Goal: Task Accomplishment & Management: Use online tool/utility

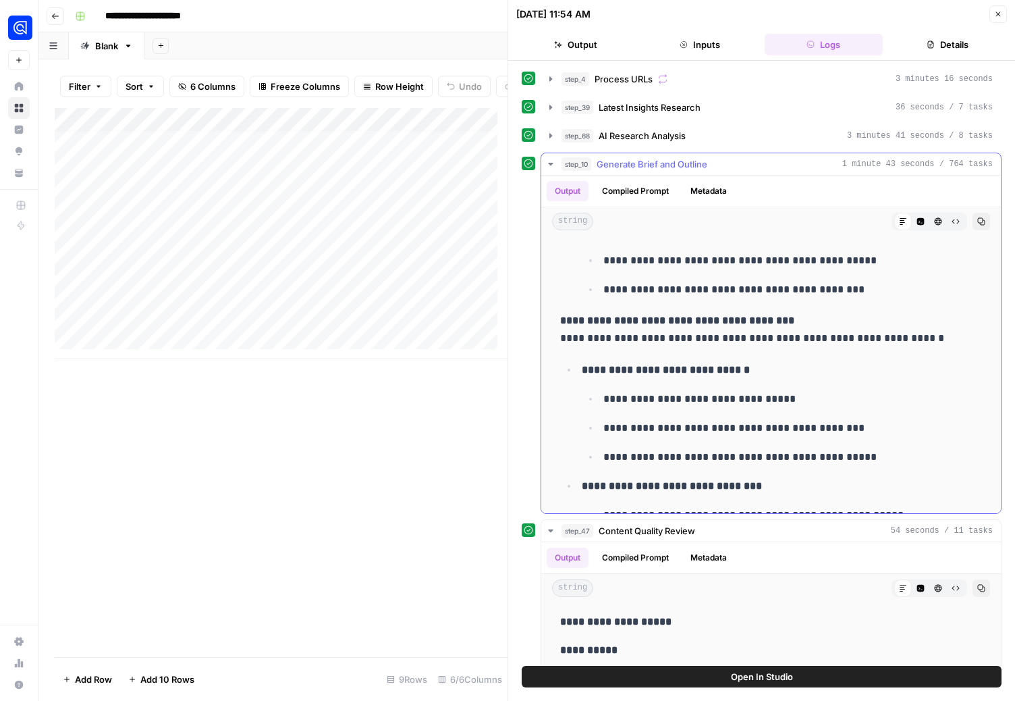
scroll to position [6132, 0]
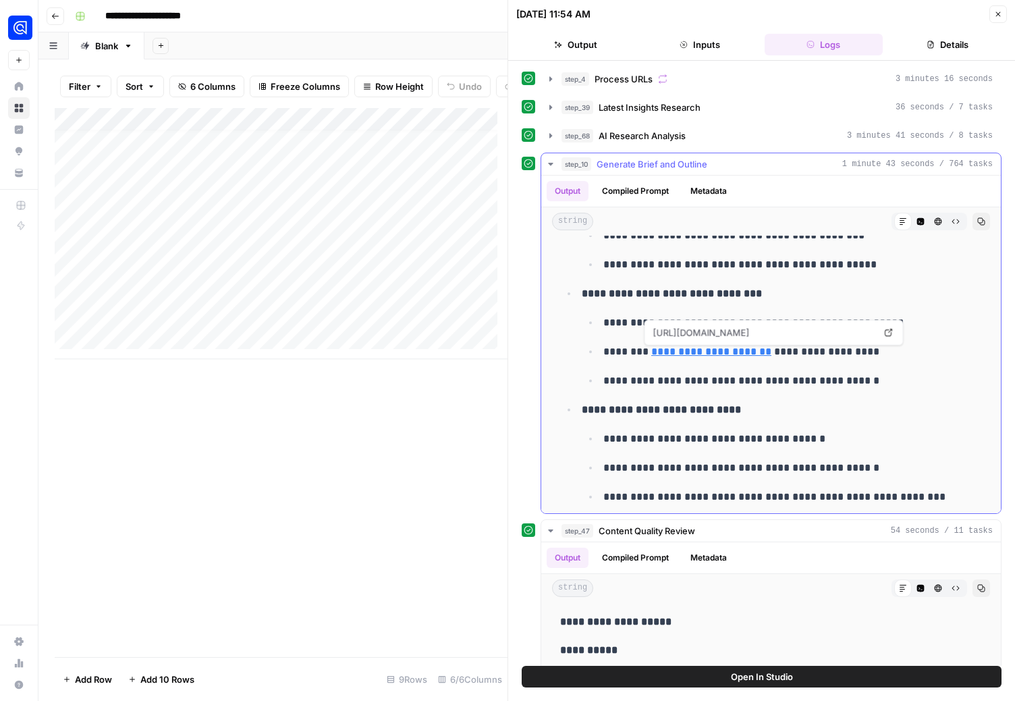
click at [674, 350] on link "**********" at bounding box center [711, 351] width 120 height 10
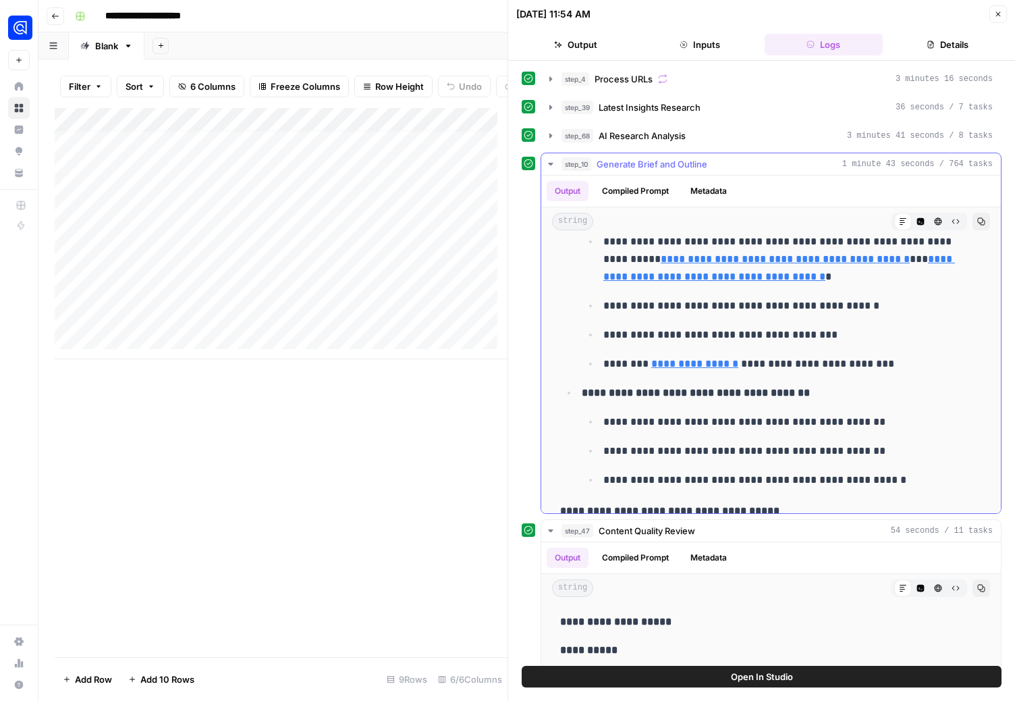
scroll to position [5288, 0]
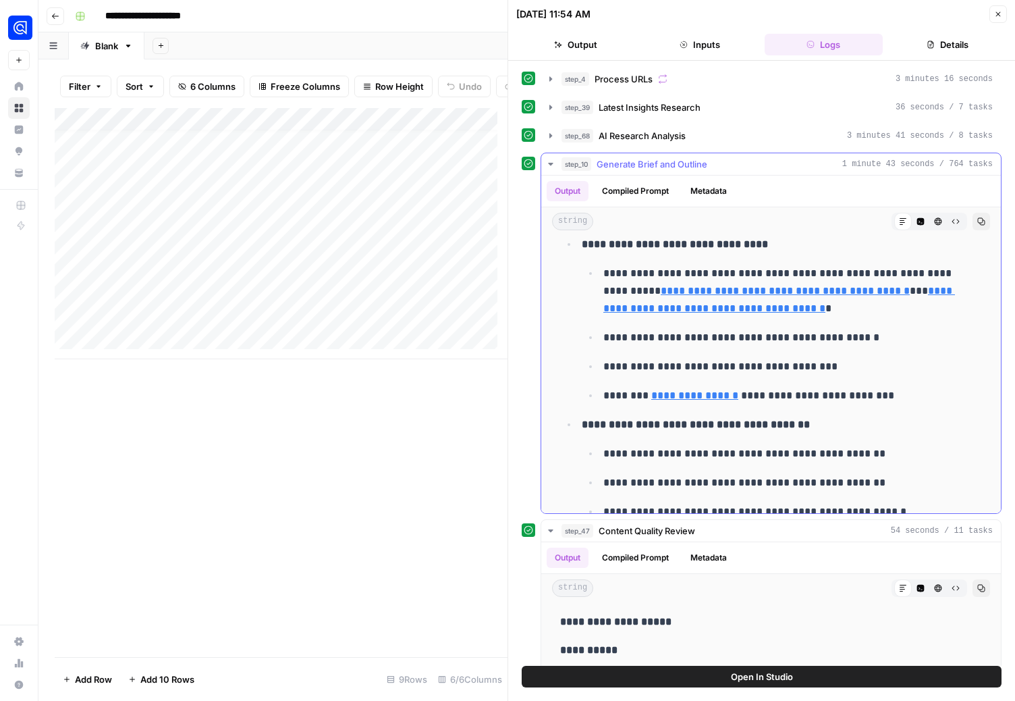
click at [682, 392] on link "**********" at bounding box center [694, 395] width 87 height 10
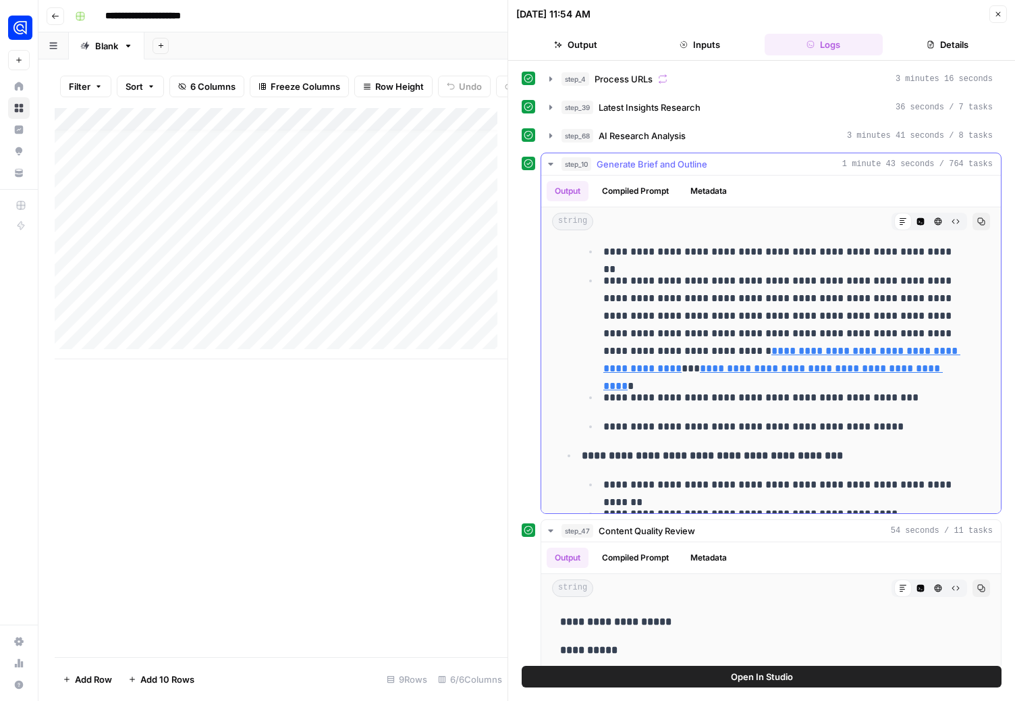
scroll to position [4504, 0]
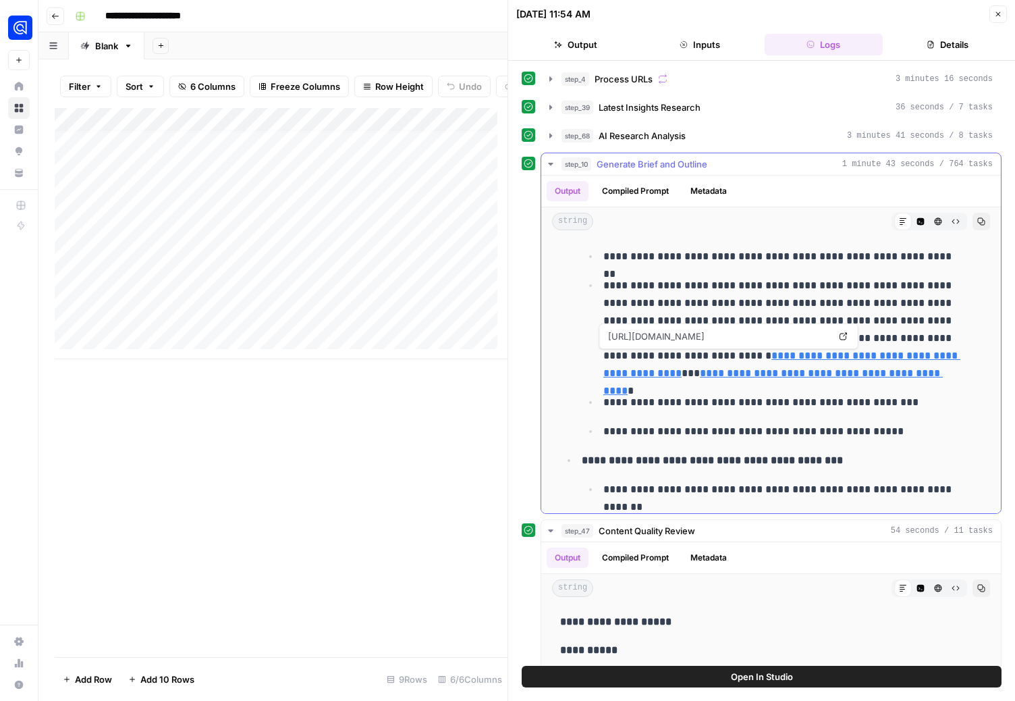
click at [684, 356] on link "**********" at bounding box center [782, 364] width 357 height 28
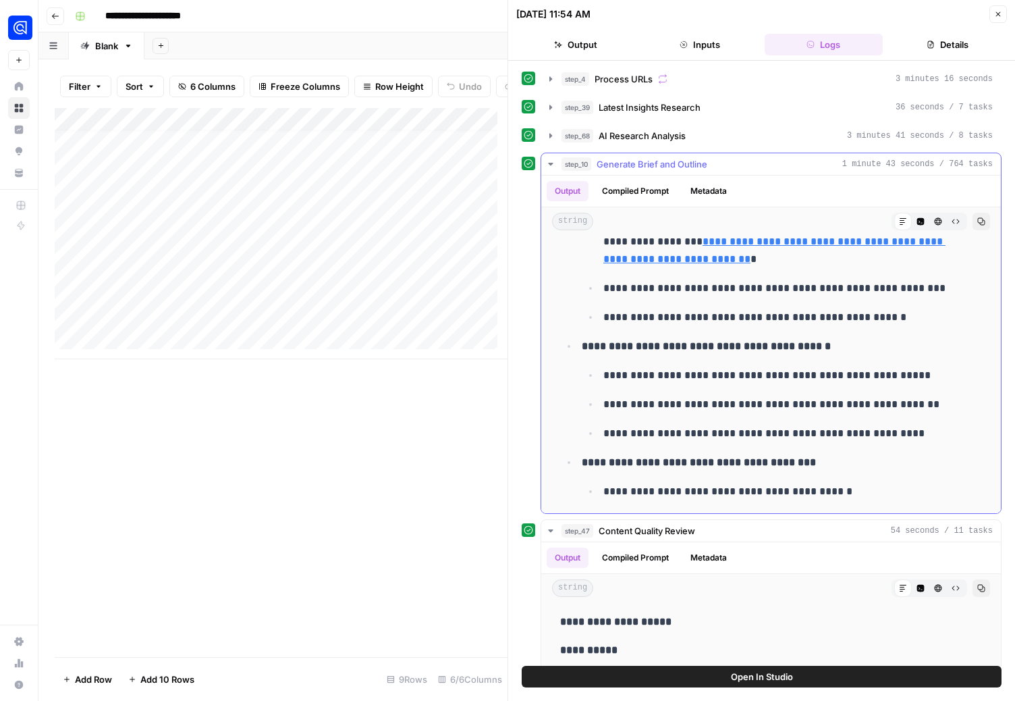
scroll to position [3622, 0]
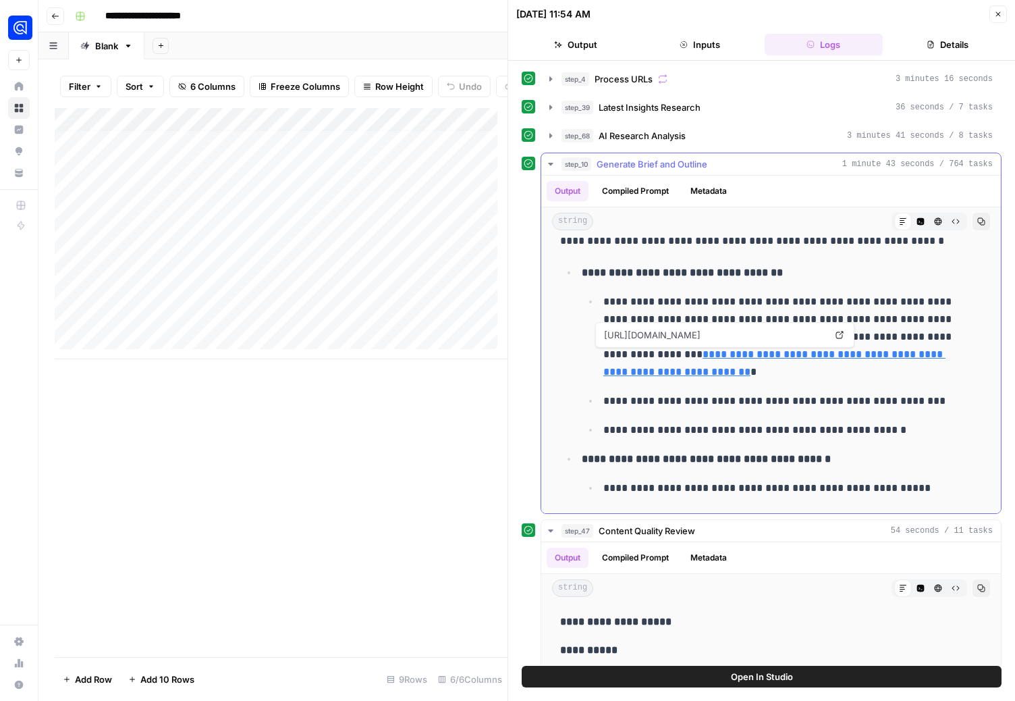
click at [714, 356] on link "**********" at bounding box center [775, 363] width 342 height 28
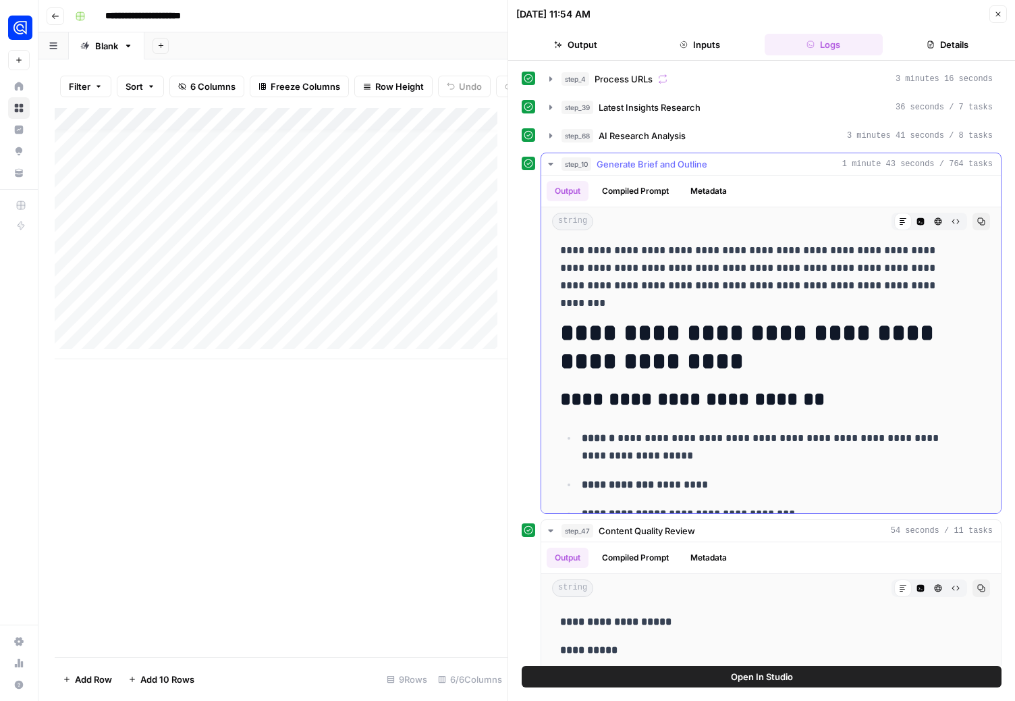
scroll to position [0, 0]
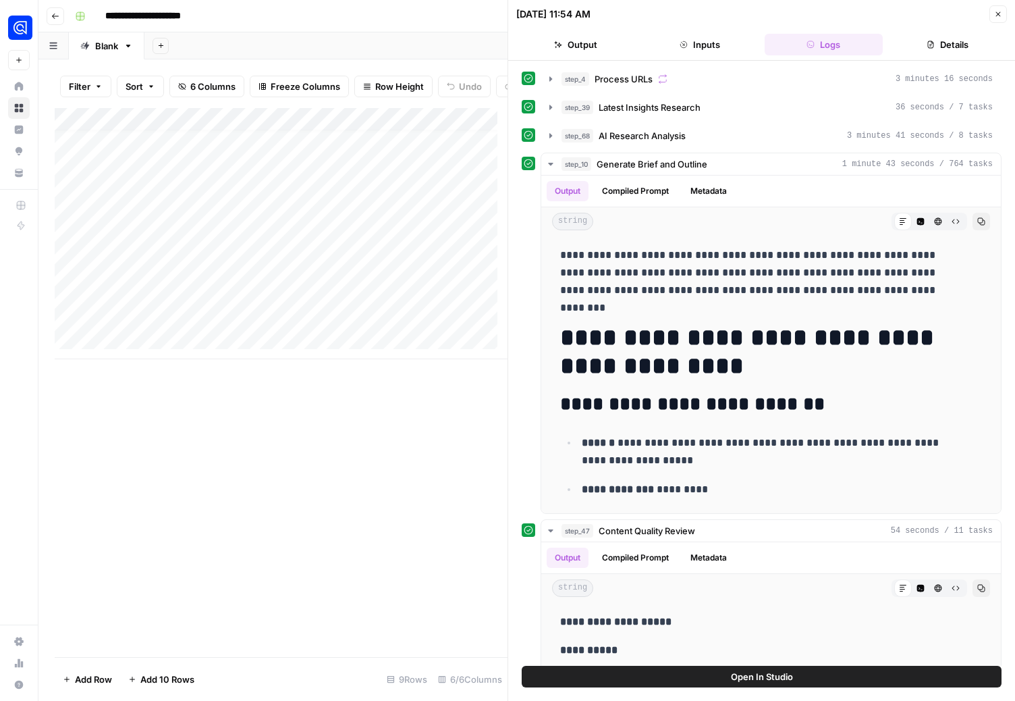
click at [995, 11] on icon "button" at bounding box center [998, 14] width 8 height 8
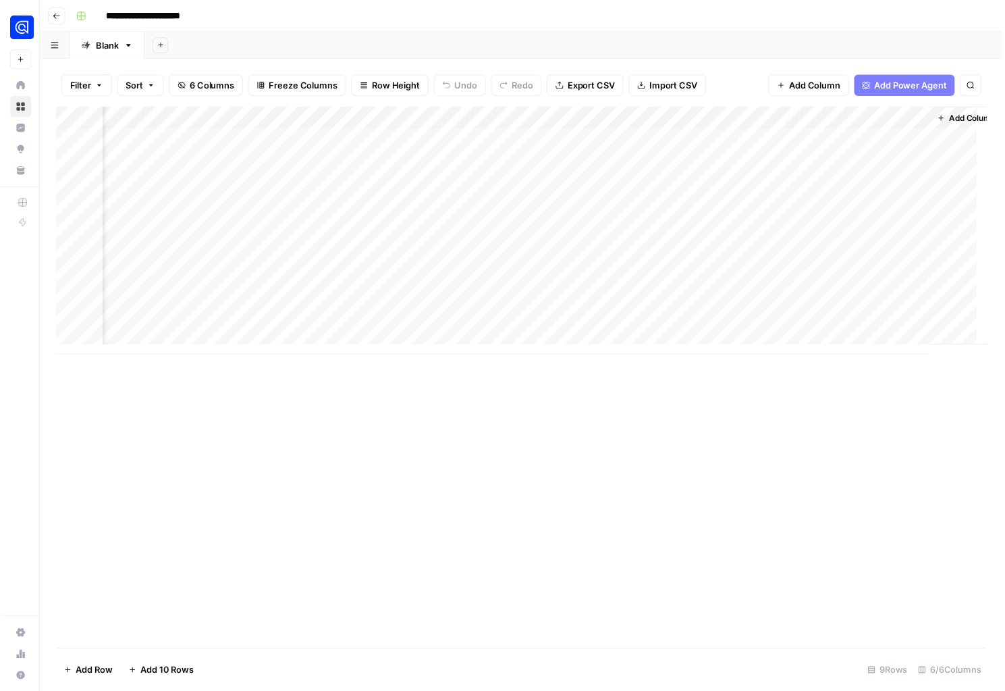
scroll to position [0, 292]
click at [761, 255] on div "Add Column" at bounding box center [527, 233] width 944 height 251
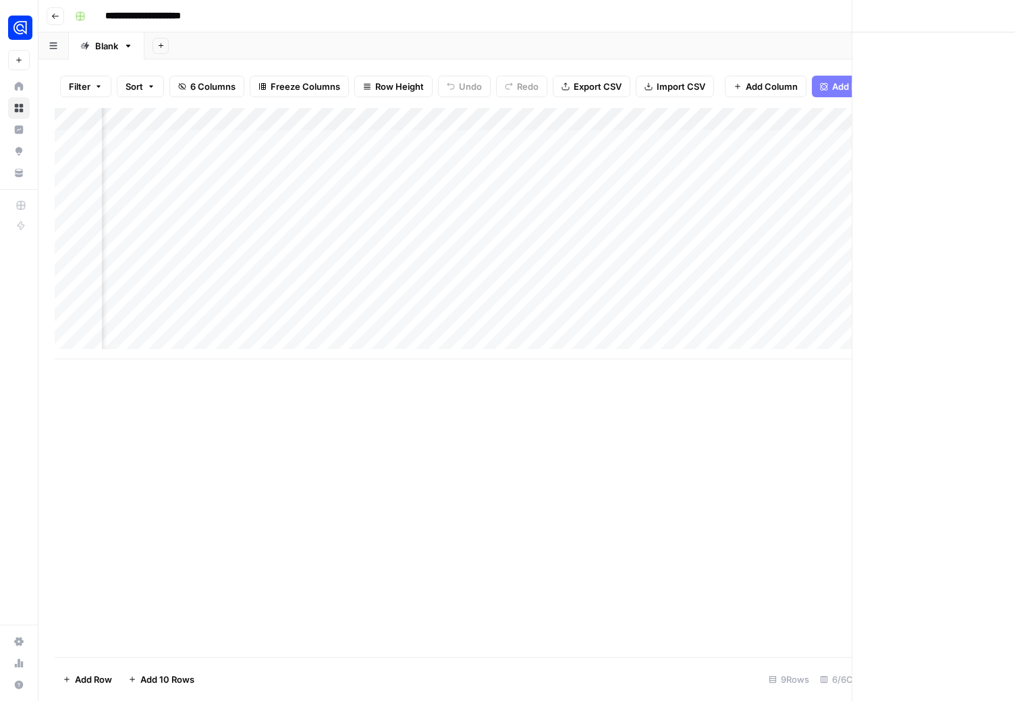
scroll to position [0, 291]
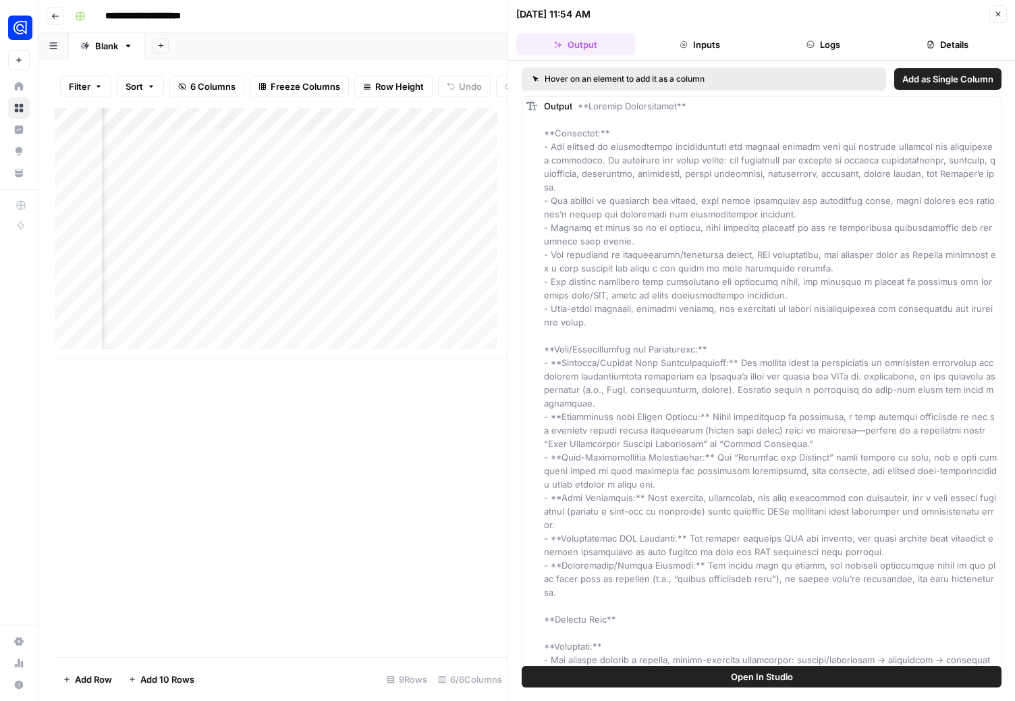
click at [812, 45] on icon "button" at bounding box center [811, 44] width 7 height 7
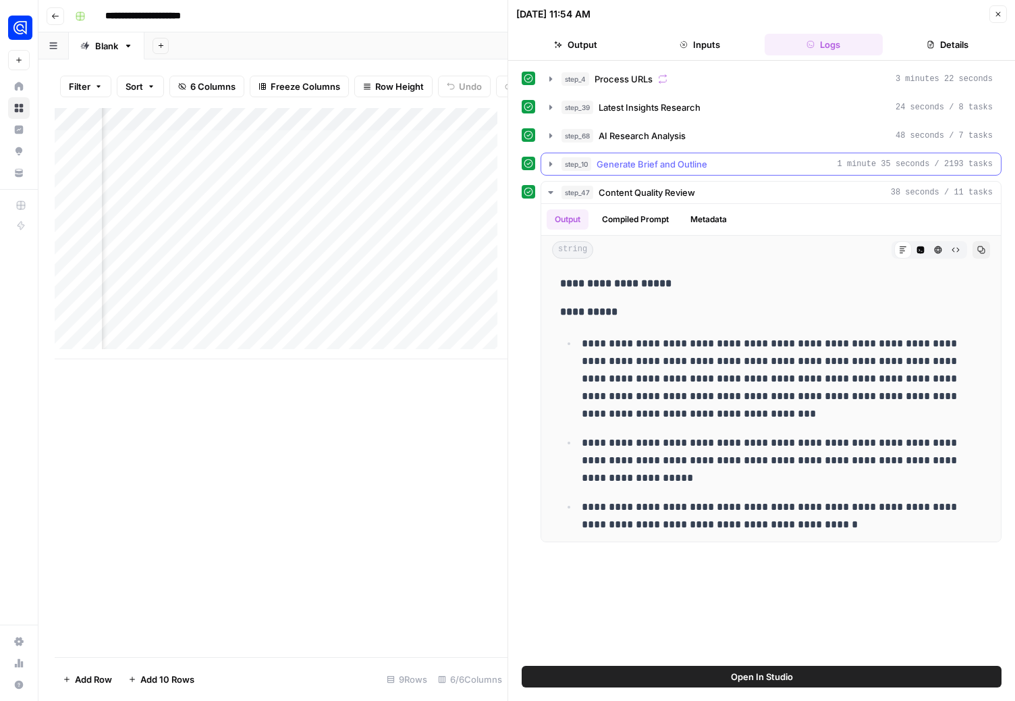
click at [552, 165] on icon "button" at bounding box center [550, 164] width 11 height 11
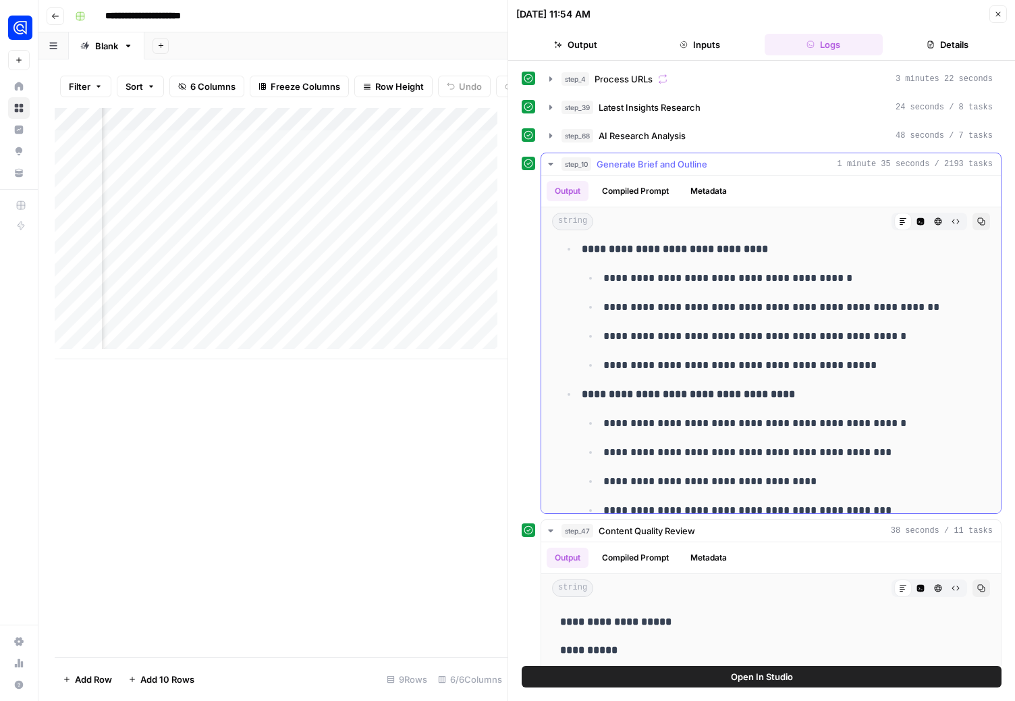
scroll to position [4400, 0]
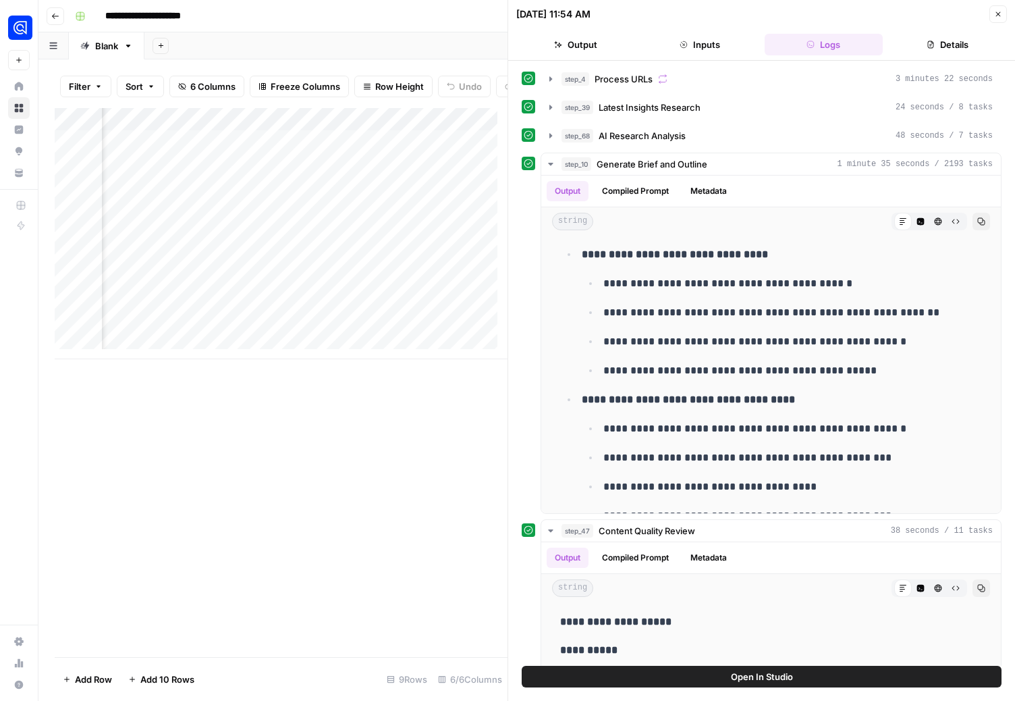
click at [1005, 18] on button "Close" at bounding box center [999, 14] width 18 height 18
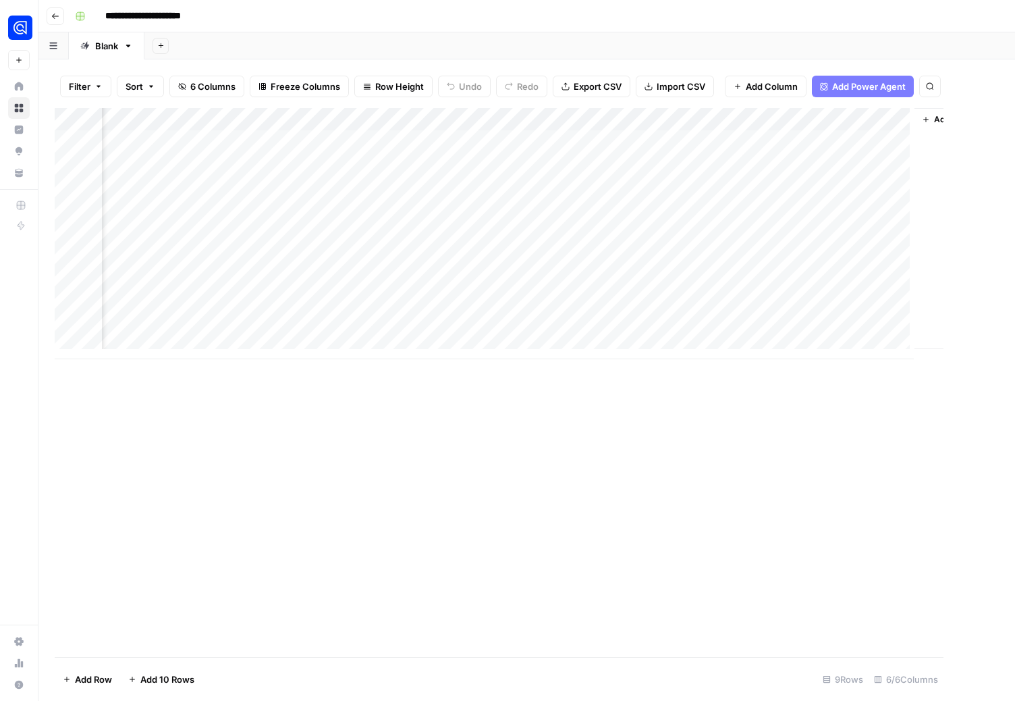
scroll to position [0, 275]
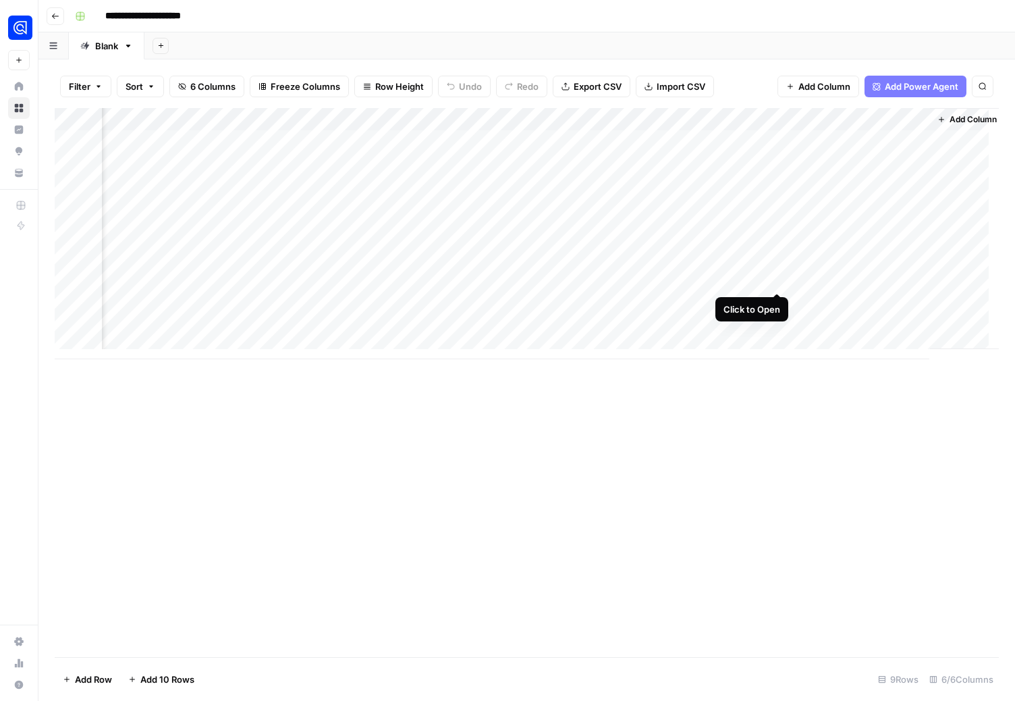
click at [777, 278] on div "Add Column" at bounding box center [527, 233] width 944 height 251
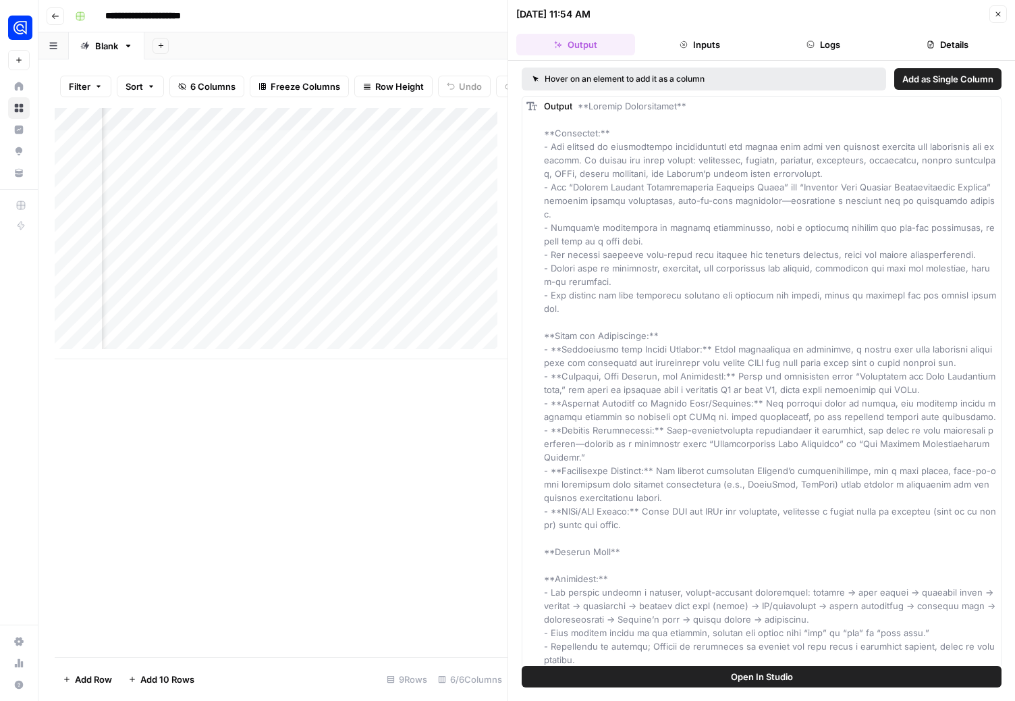
click at [826, 45] on button "Logs" at bounding box center [824, 45] width 119 height 22
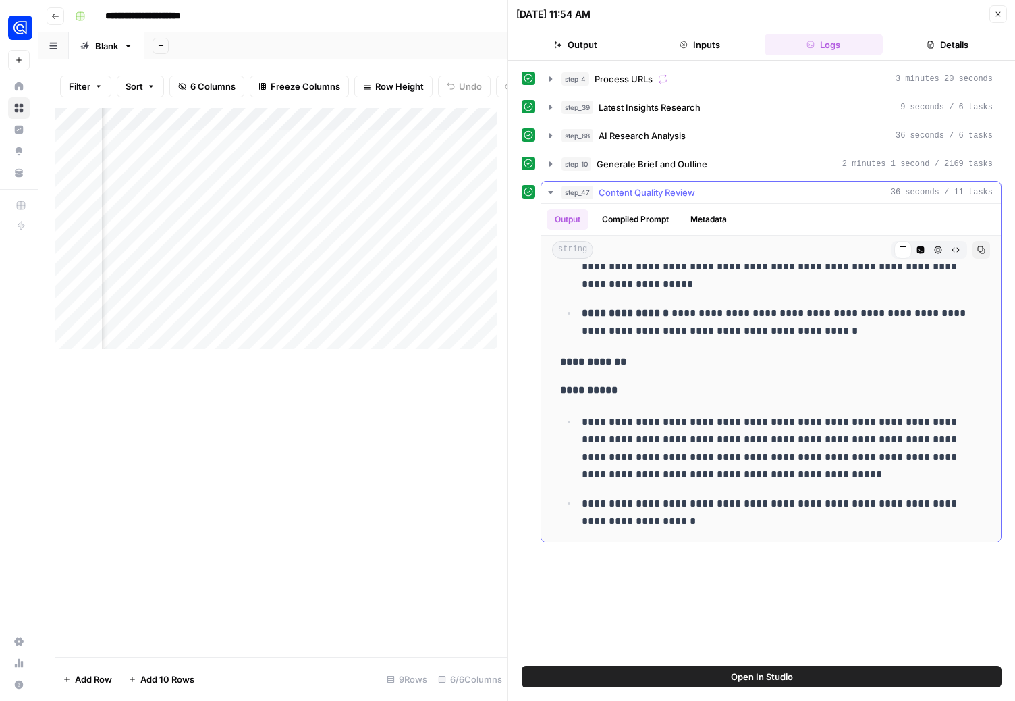
scroll to position [928, 0]
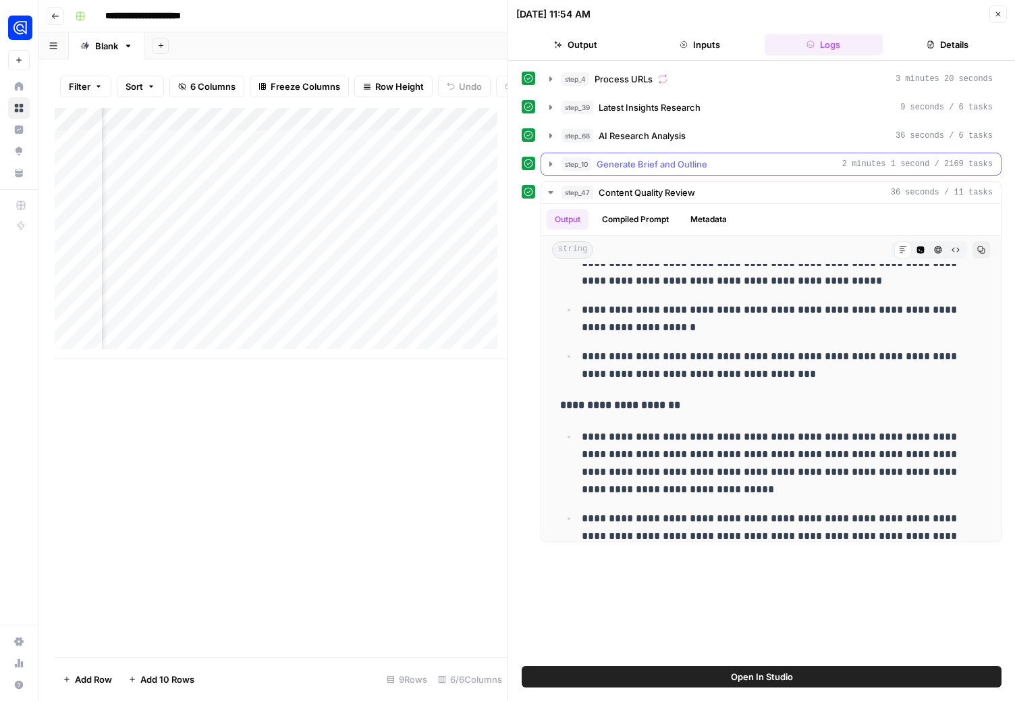
click at [552, 165] on icon "button" at bounding box center [550, 164] width 11 height 11
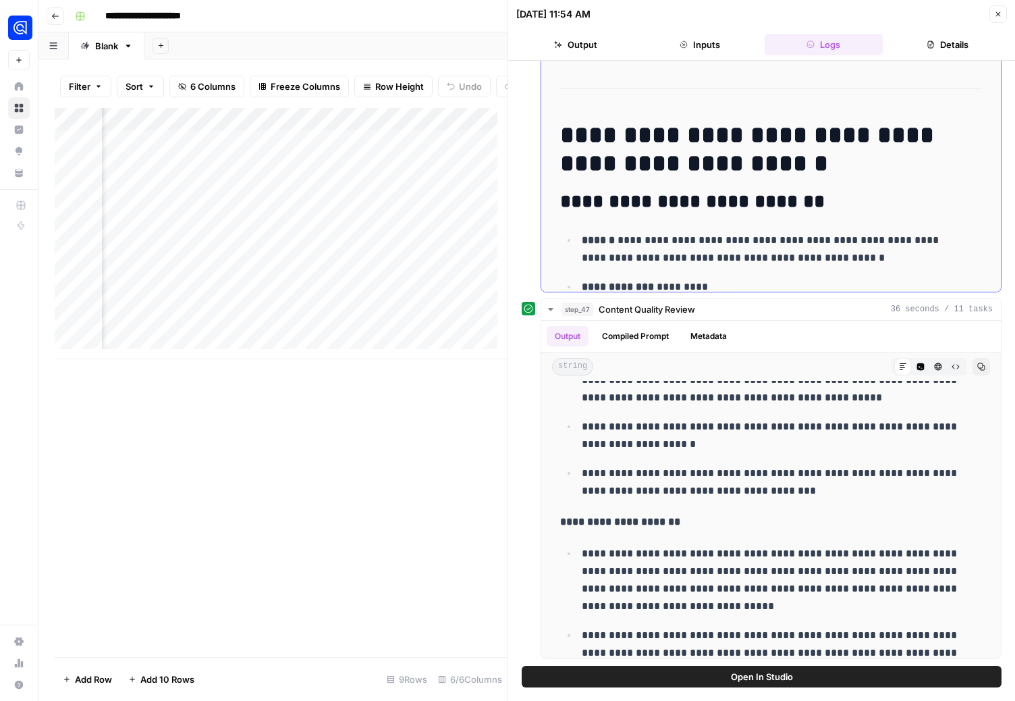
scroll to position [0, 0]
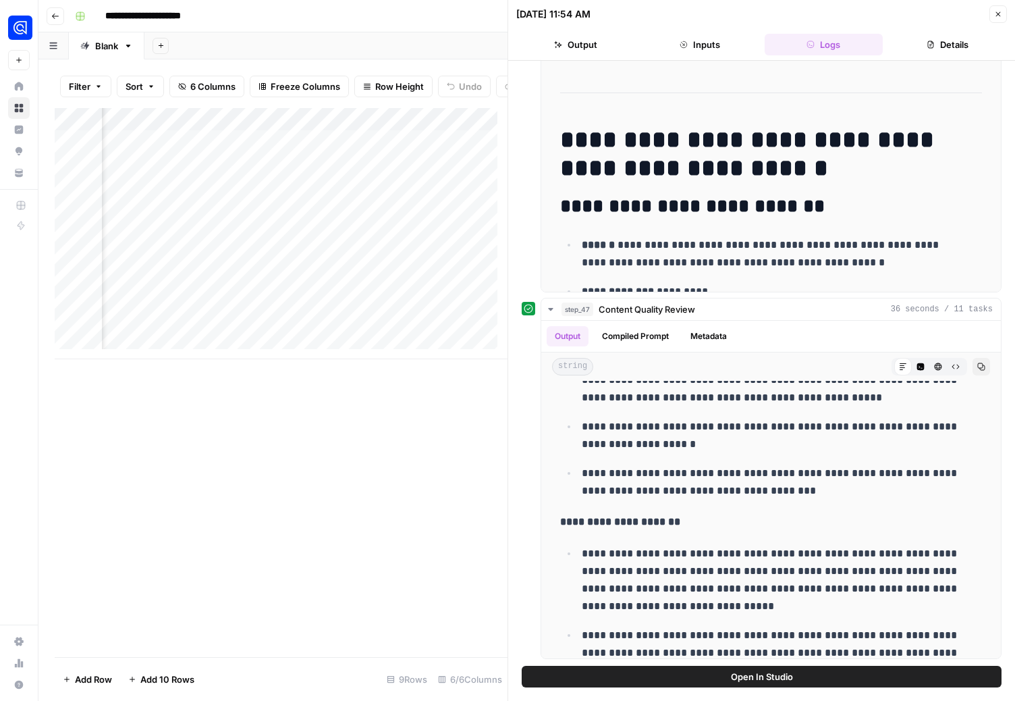
click at [1000, 13] on icon "button" at bounding box center [998, 14] width 8 height 8
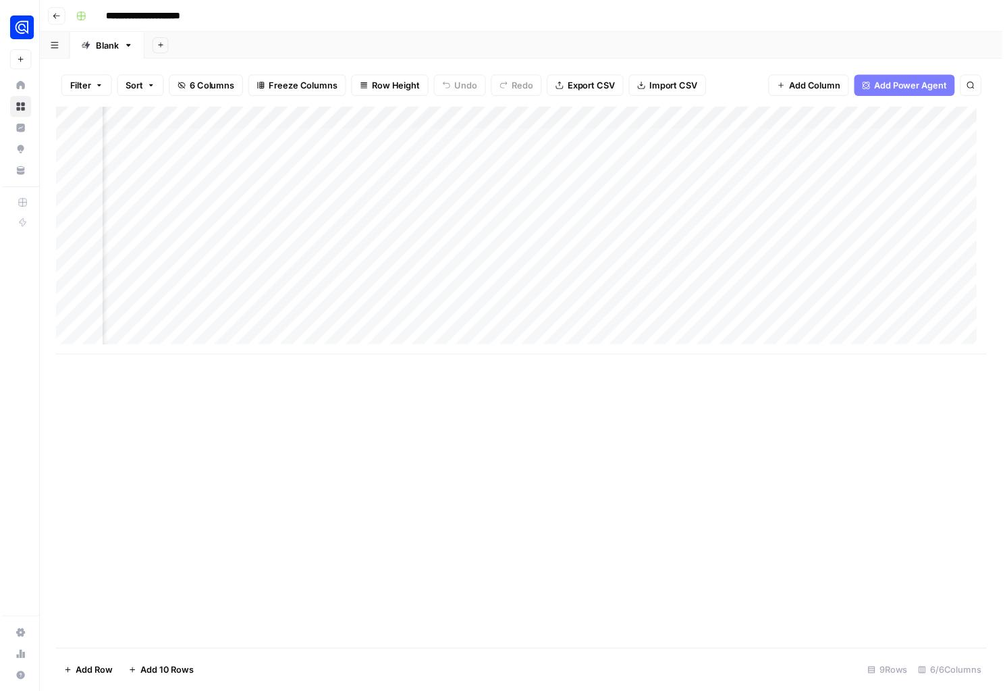
scroll to position [0, 292]
click at [762, 302] on div "Add Column" at bounding box center [527, 233] width 944 height 251
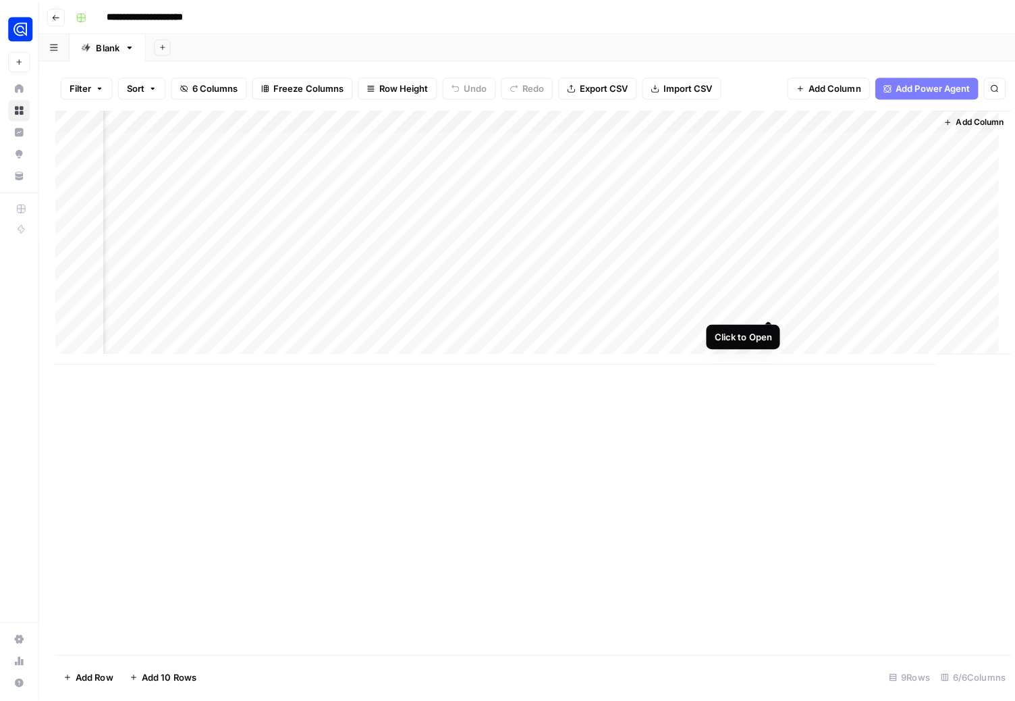
scroll to position [0, 290]
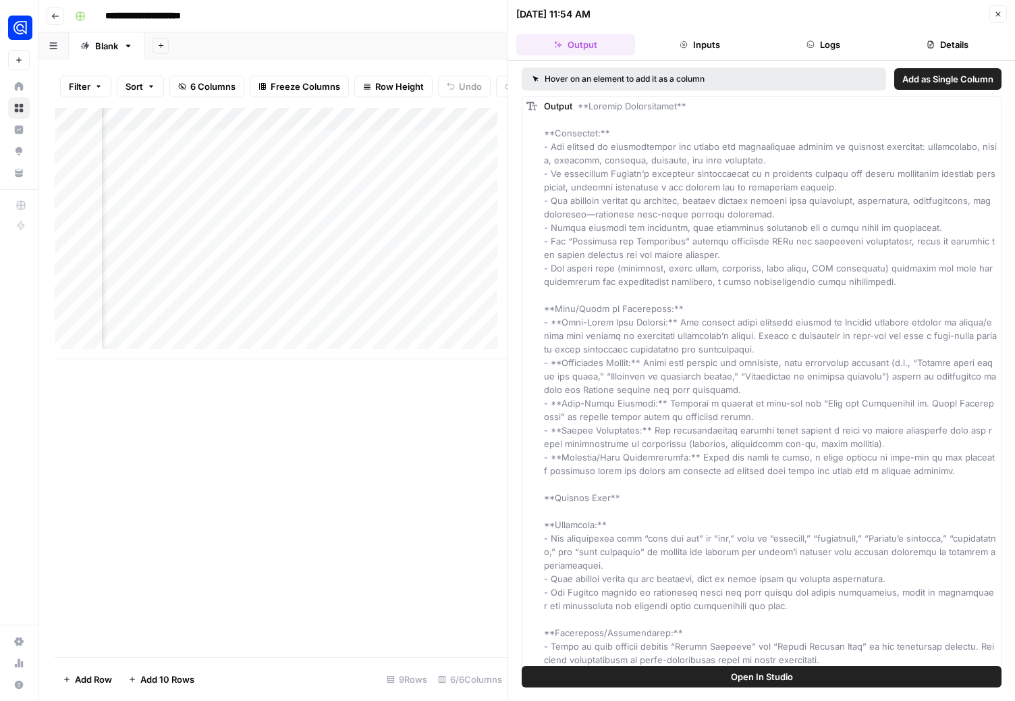
click at [829, 46] on button "Logs" at bounding box center [824, 45] width 119 height 22
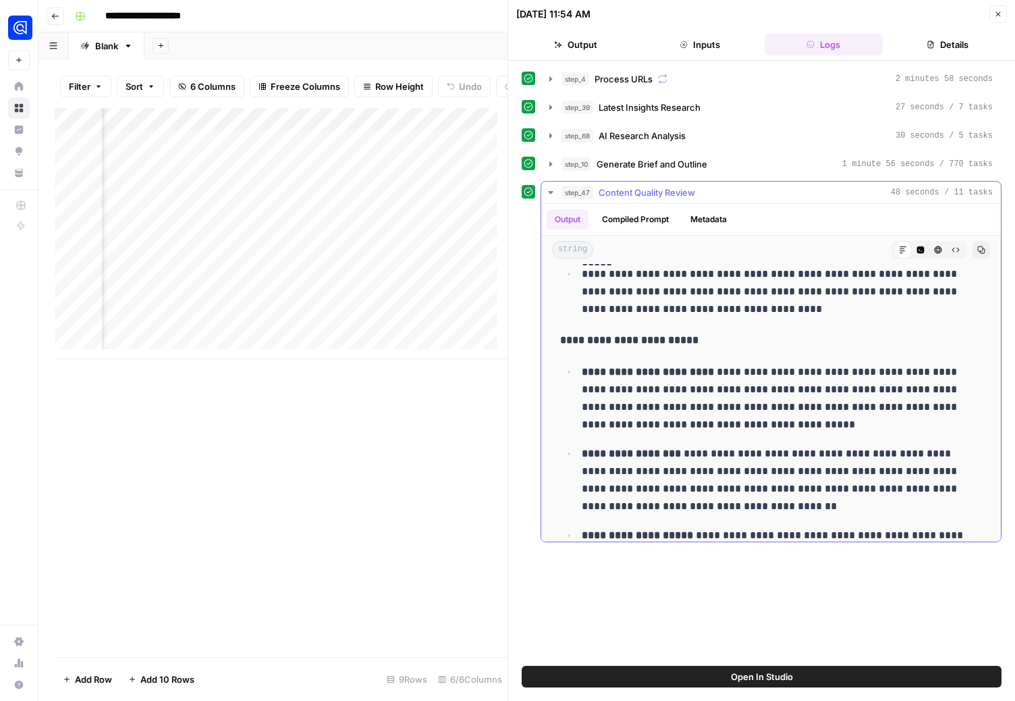
scroll to position [222, 0]
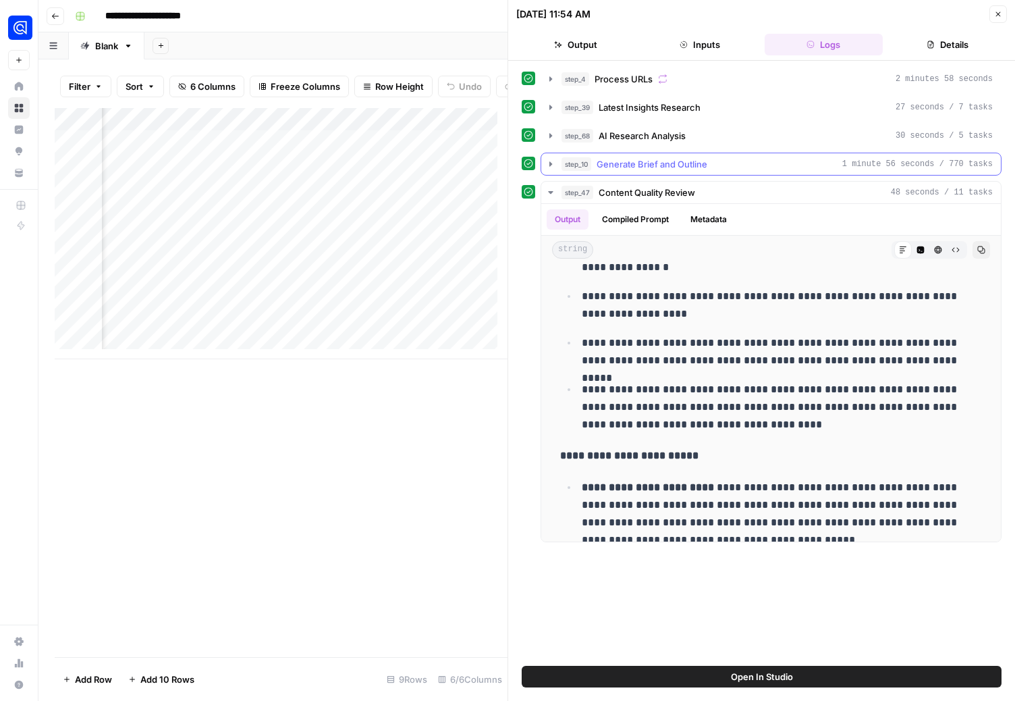
click at [552, 163] on icon "button" at bounding box center [550, 163] width 3 height 5
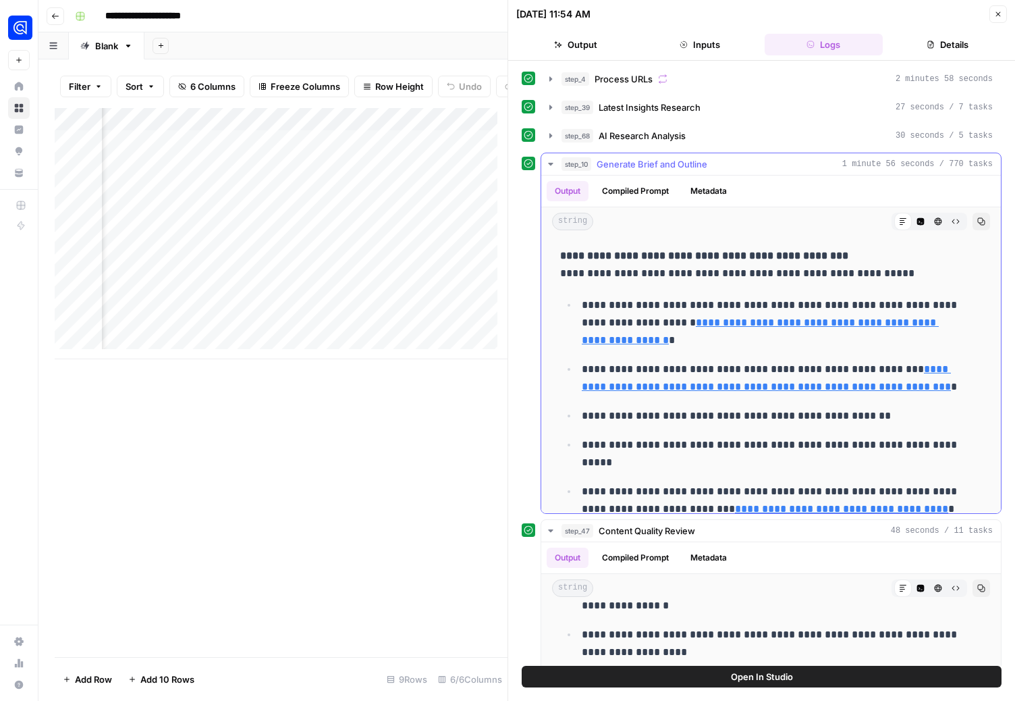
scroll to position [6604, 0]
click at [973, 218] on button "Copy" at bounding box center [982, 222] width 18 height 18
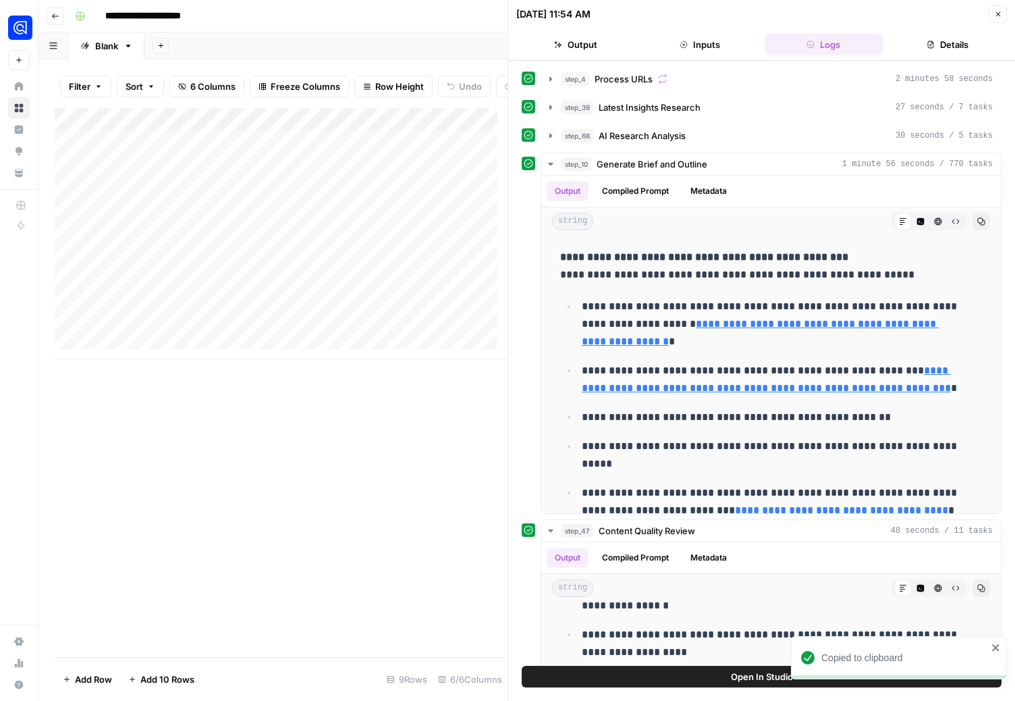
scroll to position [0, 0]
